Goal: Information Seeking & Learning: Find specific fact

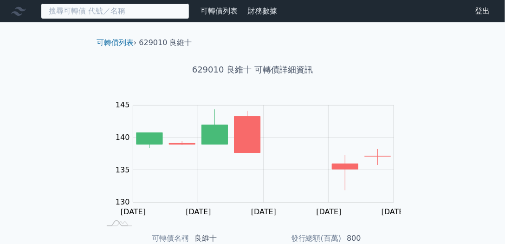
click at [110, 10] on input at bounding box center [115, 11] width 148 height 16
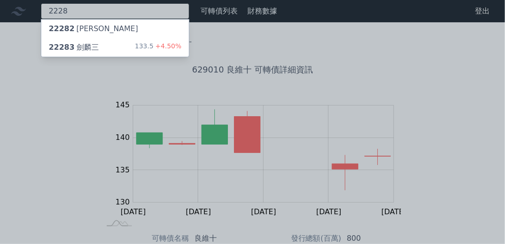
type input "2228"
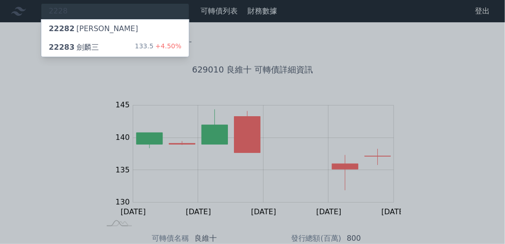
click at [104, 51] on div "22283 劍麟三 133.5 +4.50%" at bounding box center [114, 47] width 147 height 19
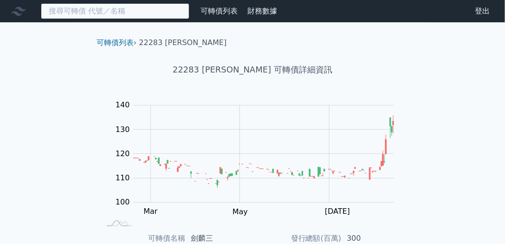
click at [101, 10] on input at bounding box center [115, 11] width 148 height 16
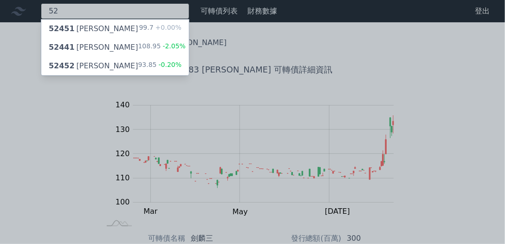
type input "5"
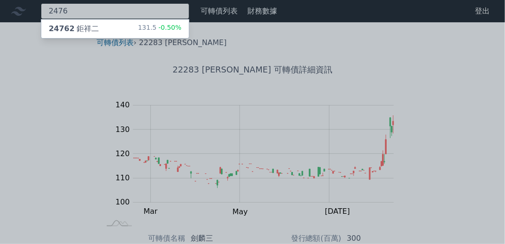
type input "2476"
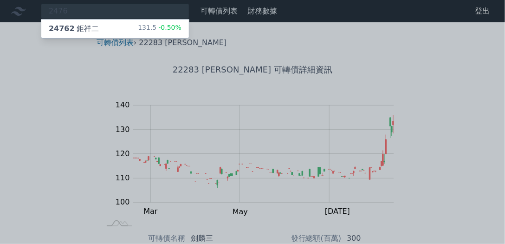
click at [97, 28] on div "24762 鉅祥二 131.5 -0.50%" at bounding box center [114, 28] width 147 height 19
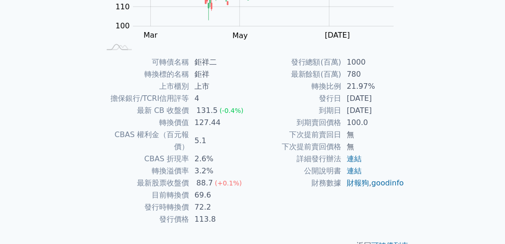
scroll to position [177, 0]
